Goal: Transaction & Acquisition: Download file/media

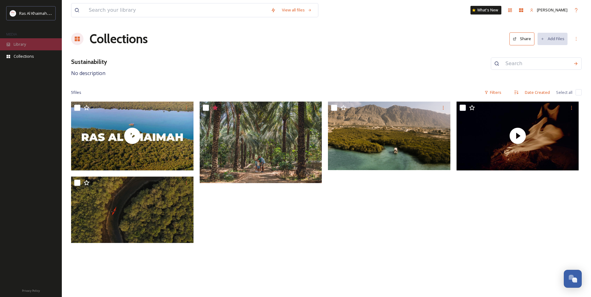
click at [26, 44] on span "Library" at bounding box center [20, 44] width 12 height 6
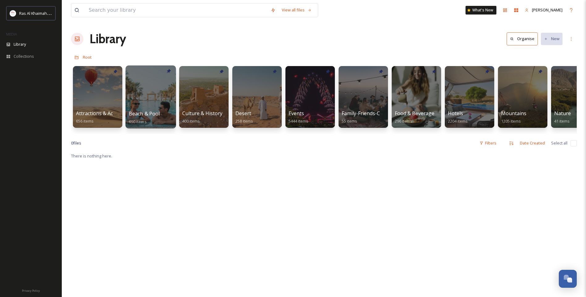
click at [146, 105] on div at bounding box center [150, 97] width 50 height 63
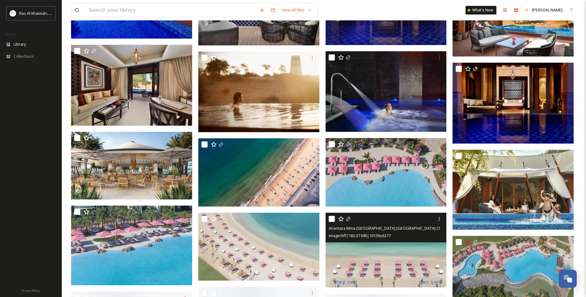
scroll to position [1028, 0]
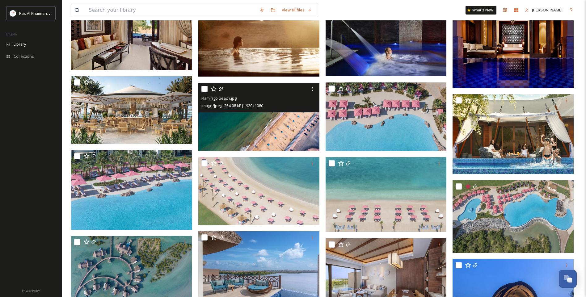
click at [253, 132] on img at bounding box center [258, 117] width 121 height 68
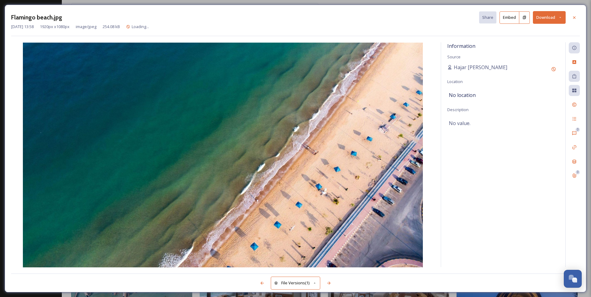
click at [560, 19] on icon at bounding box center [560, 17] width 4 height 4
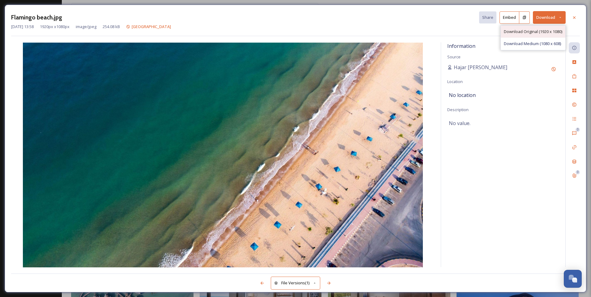
click at [534, 32] on span "Download Original (1920 x 1080)" at bounding box center [533, 32] width 58 height 6
drag, startPoint x: 575, startPoint y: 18, endPoint x: 401, endPoint y: 79, distance: 184.8
click at [575, 18] on icon at bounding box center [574, 17] width 2 height 2
